Goal: Task Accomplishment & Management: Manage account settings

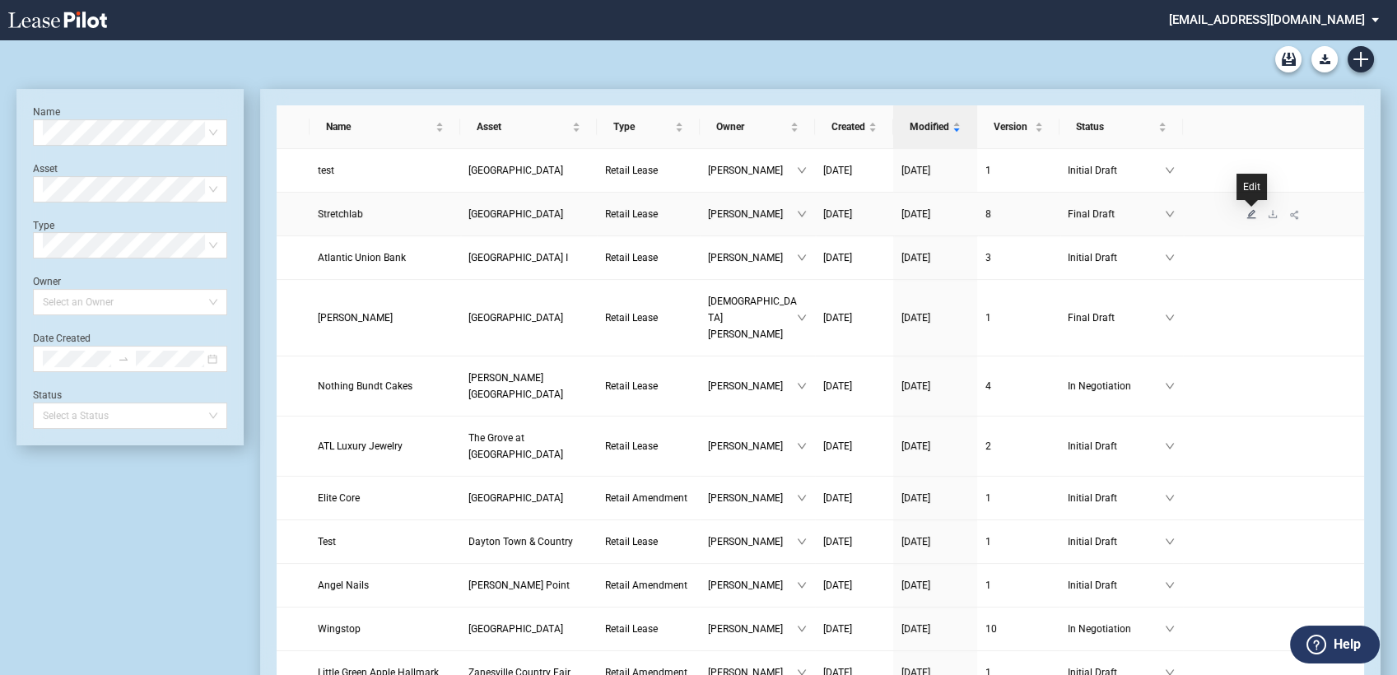
click at [1251, 212] on icon "edit" at bounding box center [1251, 214] width 10 height 10
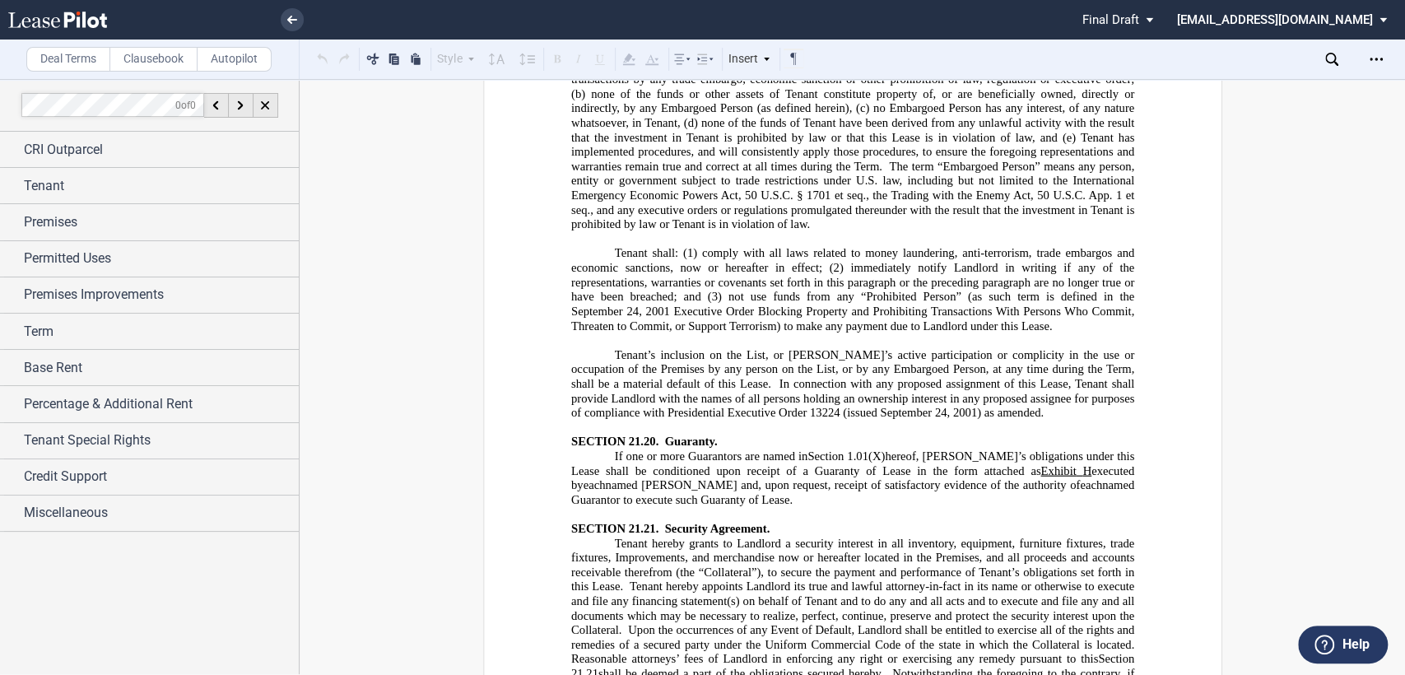
scroll to position [24612, 0]
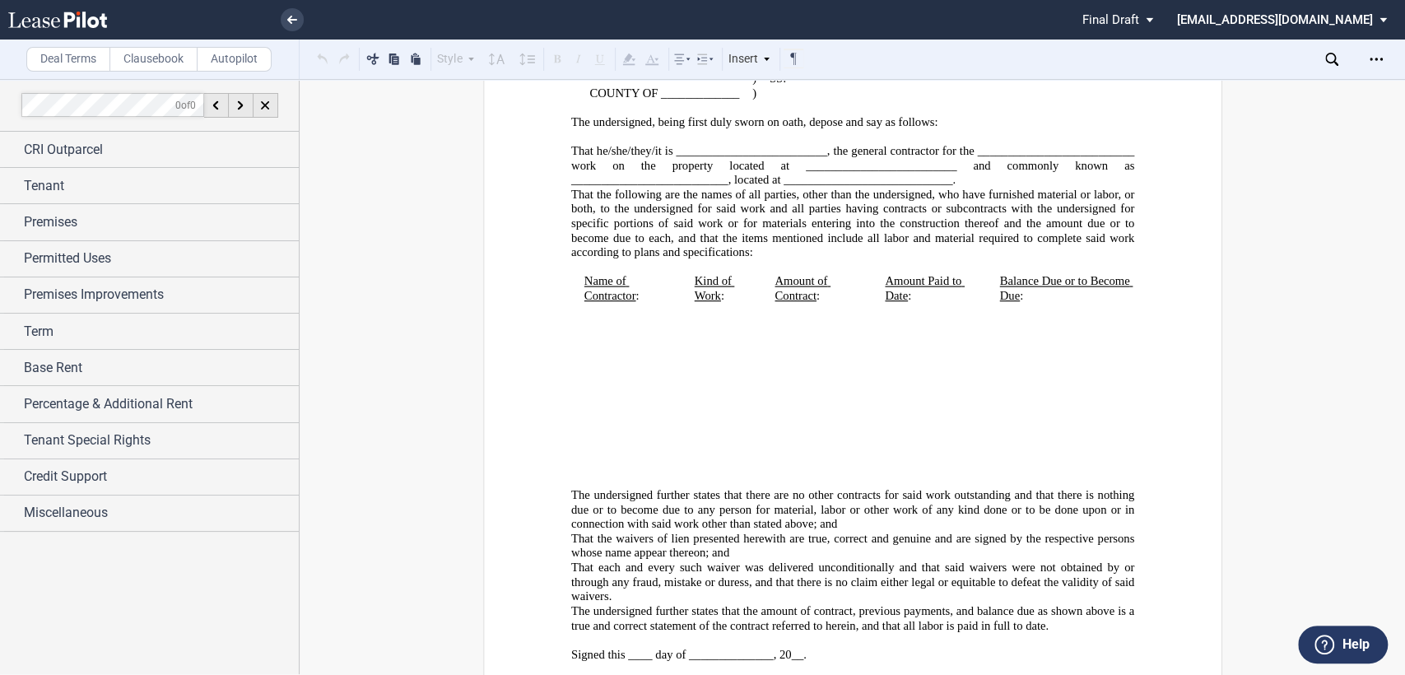
scroll to position [46156, 0]
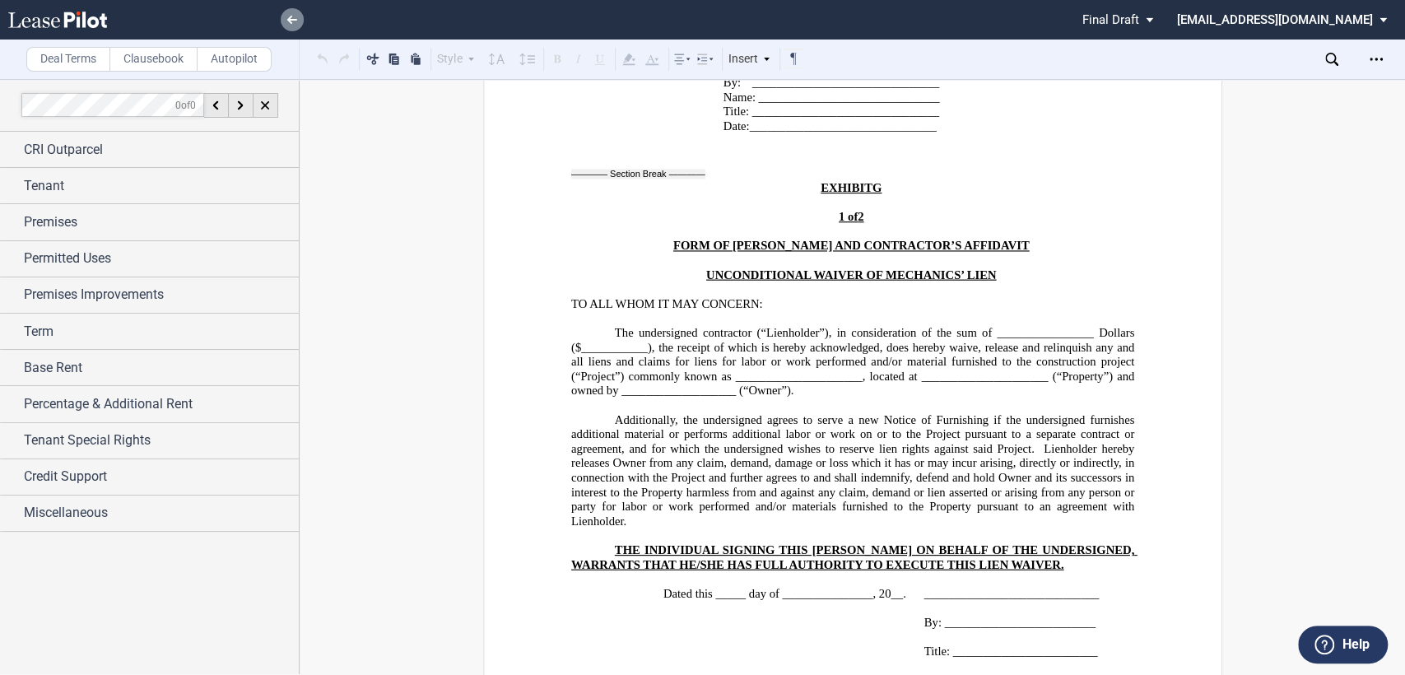
click at [291, 21] on icon at bounding box center [292, 20] width 10 height 8
